Goal: Transaction & Acquisition: Book appointment/travel/reservation

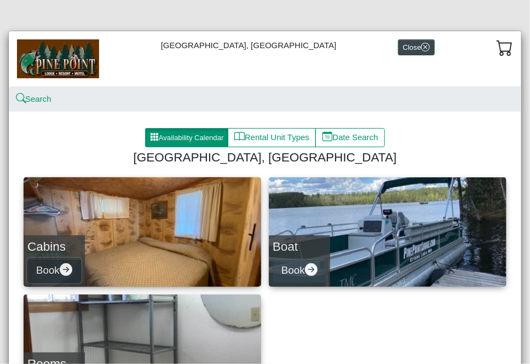
click at [70, 267] on icon "arrow right circle fill" at bounding box center [66, 270] width 13 height 13
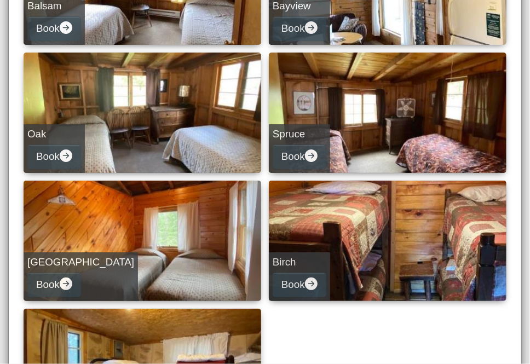
scroll to position [357, 0]
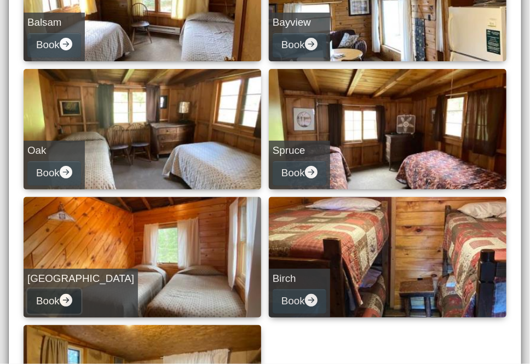
click at [72, 303] on icon "arrow right circle fill" at bounding box center [66, 300] width 13 height 13
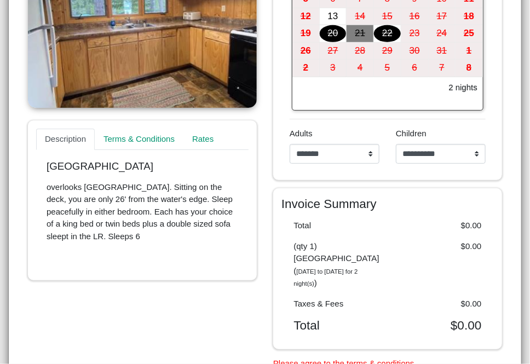
scroll to position [238, 0]
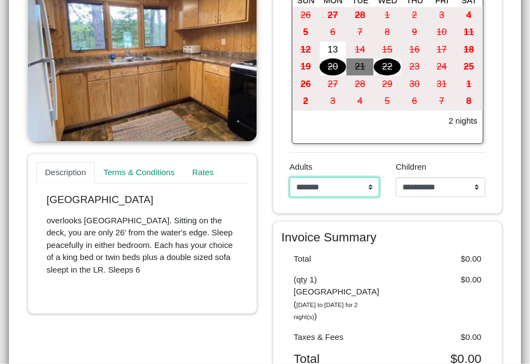
click at [365, 185] on select "**********" at bounding box center [335, 188] width 90 height 20
click at [365, 184] on select "**********" at bounding box center [335, 188] width 90 height 20
select select "*"
click at [290, 178] on select "**********" at bounding box center [335, 188] width 90 height 20
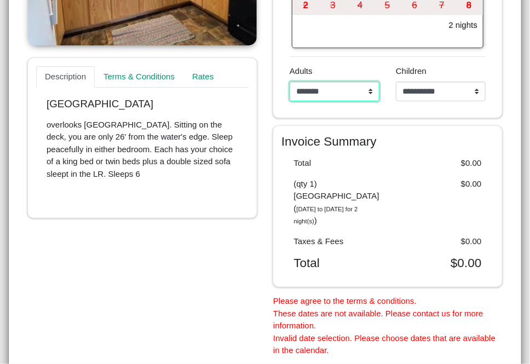
scroll to position [348, 0]
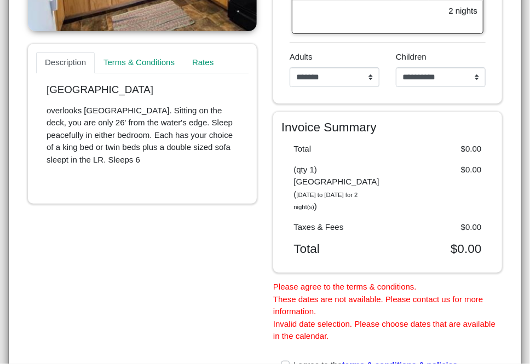
click at [431, 167] on div "$0.00" at bounding box center [439, 188] width 102 height 49
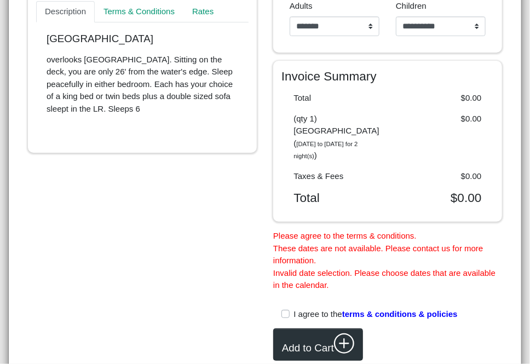
scroll to position [458, 0]
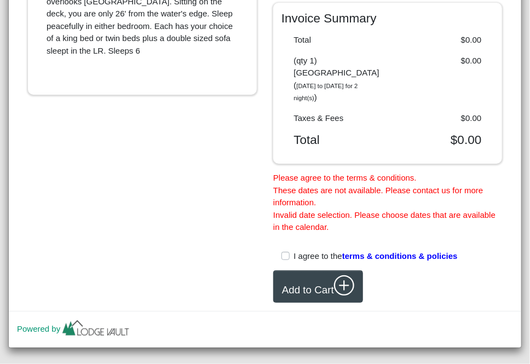
click at [294, 250] on label "I agree to the terms & conditions & policies" at bounding box center [376, 256] width 164 height 13
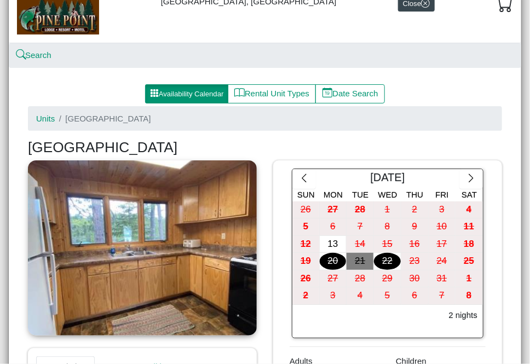
scroll to position [7, 0]
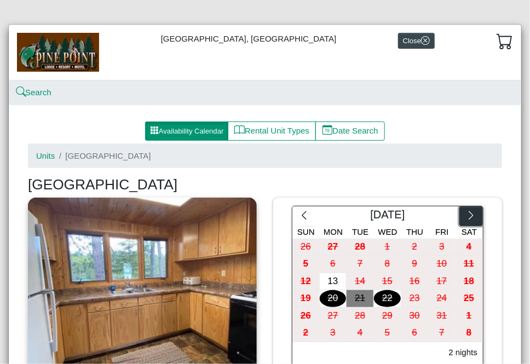
click at [466, 214] on icon "chevron right" at bounding box center [471, 215] width 10 height 10
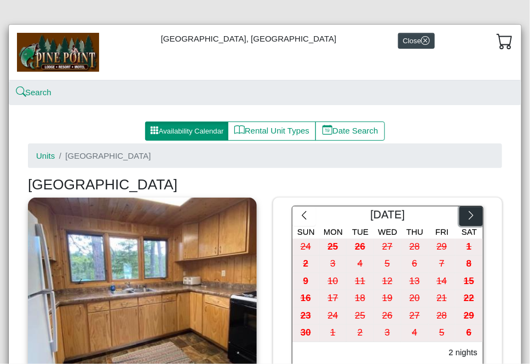
click at [466, 214] on icon "chevron right" at bounding box center [471, 215] width 10 height 10
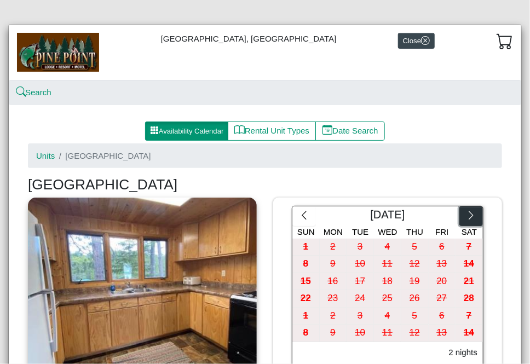
click at [466, 214] on icon "chevron right" at bounding box center [471, 215] width 10 height 10
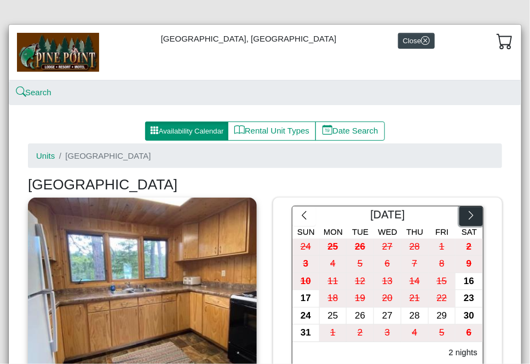
click at [466, 214] on icon "chevron right" at bounding box center [471, 215] width 10 height 10
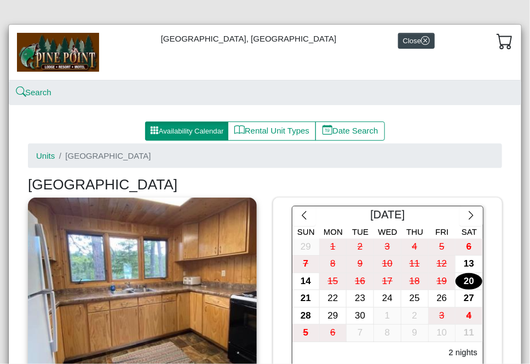
click at [464, 280] on div "20" at bounding box center [469, 281] width 27 height 17
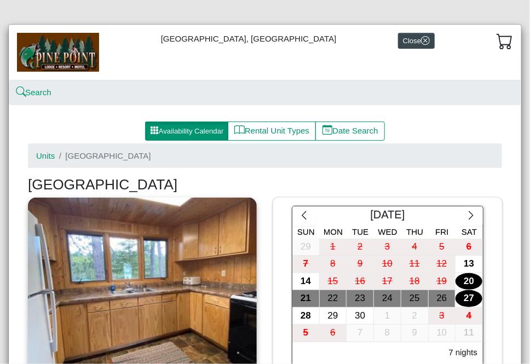
click at [466, 295] on div "27" at bounding box center [469, 298] width 27 height 17
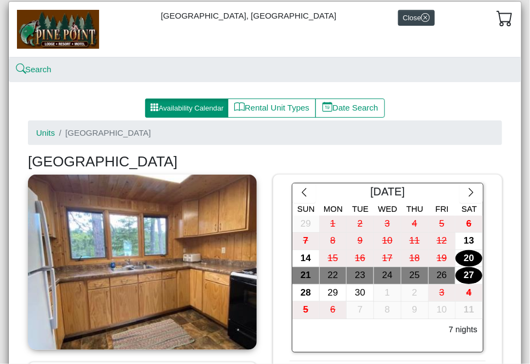
scroll to position [0, 0]
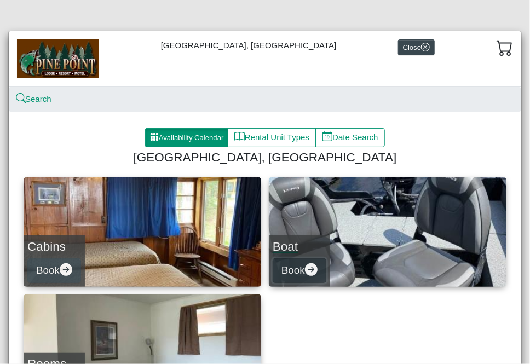
click at [312, 270] on icon "arrow right circle fill" at bounding box center [311, 270] width 13 height 13
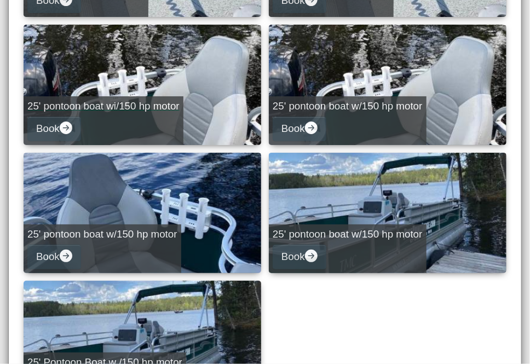
scroll to position [767, 0]
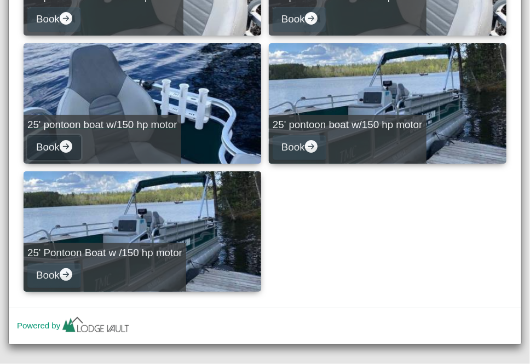
click at [62, 147] on icon "arrow right circle fill" at bounding box center [66, 146] width 13 height 13
select select "*"
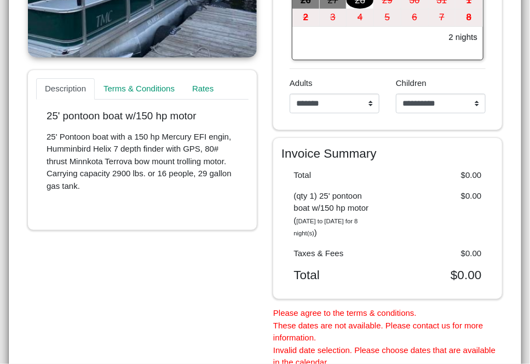
scroll to position [305, 0]
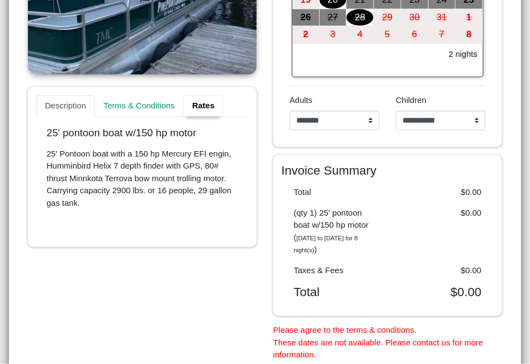
click at [200, 104] on link "Rates" at bounding box center [204, 106] width 40 height 22
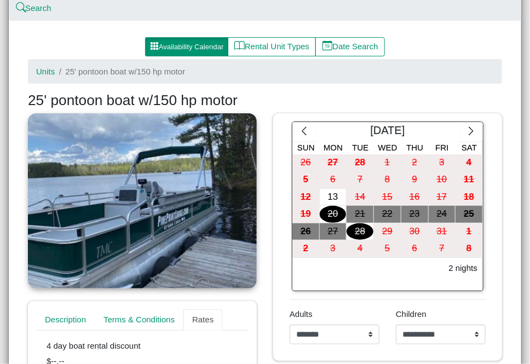
scroll to position [86, 0]
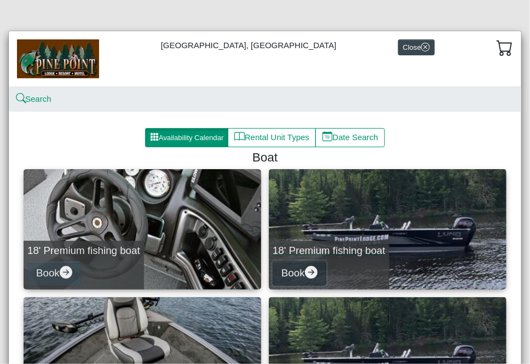
click at [309, 272] on icon "arrow right circle fill" at bounding box center [311, 272] width 13 height 13
select select "*"
